Goal: Navigation & Orientation: Go to known website

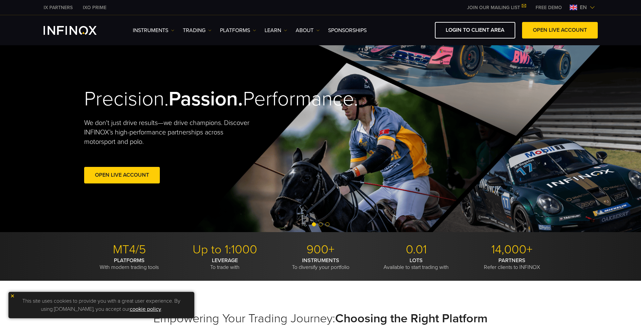
click at [590, 8] on img at bounding box center [592, 7] width 5 height 5
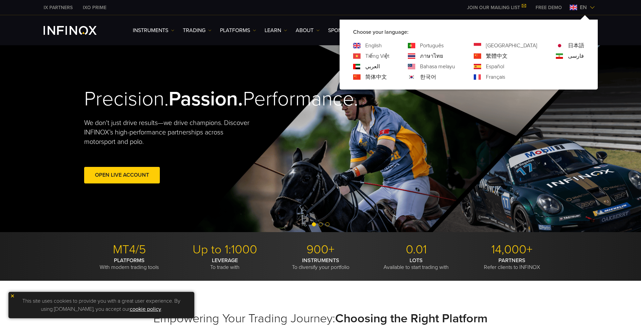
click at [436, 79] on link "한국어" at bounding box center [428, 77] width 16 height 8
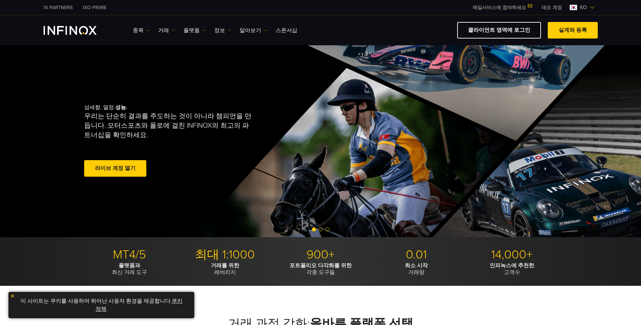
click at [511, 31] on link "클라이언트 영역에 로그인" at bounding box center [499, 30] width 84 height 17
